Goal: Task Accomplishment & Management: Use online tool/utility

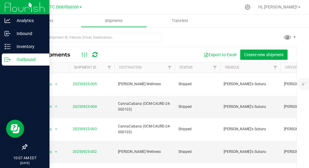
click at [27, 58] on p "Outbound" at bounding box center [29, 59] width 36 height 7
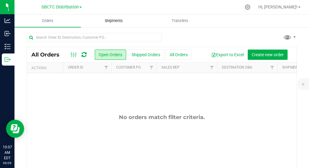
click at [112, 21] on span "Shipments" at bounding box center [114, 20] width 34 height 5
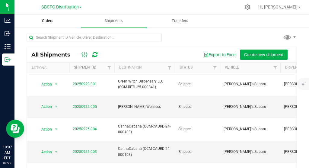
click at [50, 19] on span "Orders" at bounding box center [48, 20] width 28 height 5
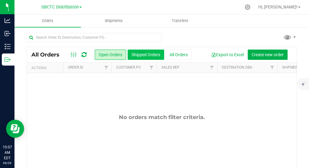
click at [146, 52] on button "Shipped Orders" at bounding box center [146, 55] width 37 height 10
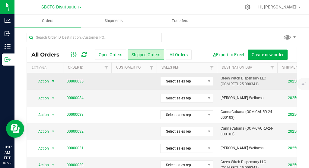
click at [53, 81] on span "select" at bounding box center [53, 81] width 5 height 5
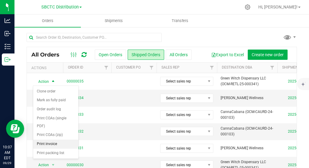
click at [53, 144] on li "Print invoice" at bounding box center [55, 144] width 45 height 9
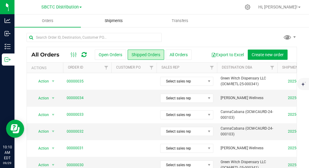
click at [115, 20] on span "Shipments" at bounding box center [114, 20] width 34 height 5
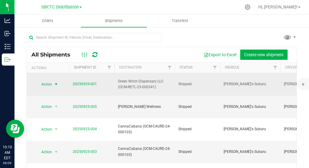
click at [56, 82] on span "select" at bounding box center [56, 84] width 5 height 5
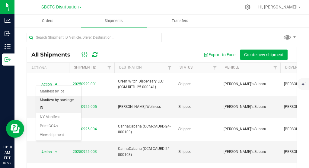
click at [57, 101] on li "Manifest by package ID" at bounding box center [58, 104] width 45 height 17
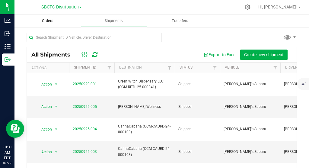
click at [50, 19] on span "Orders" at bounding box center [48, 20] width 28 height 5
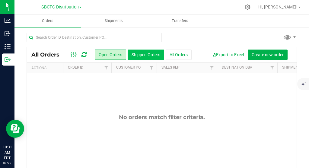
click at [143, 52] on button "Shipped Orders" at bounding box center [146, 55] width 37 height 10
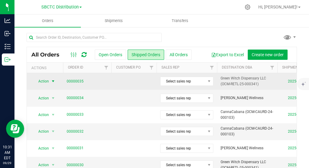
click at [53, 80] on span "select" at bounding box center [53, 81] width 5 height 5
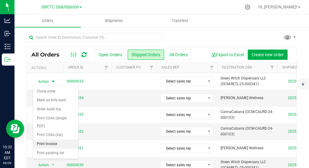
click at [46, 143] on li "Print invoice" at bounding box center [55, 144] width 45 height 9
